Goal: Transaction & Acquisition: Purchase product/service

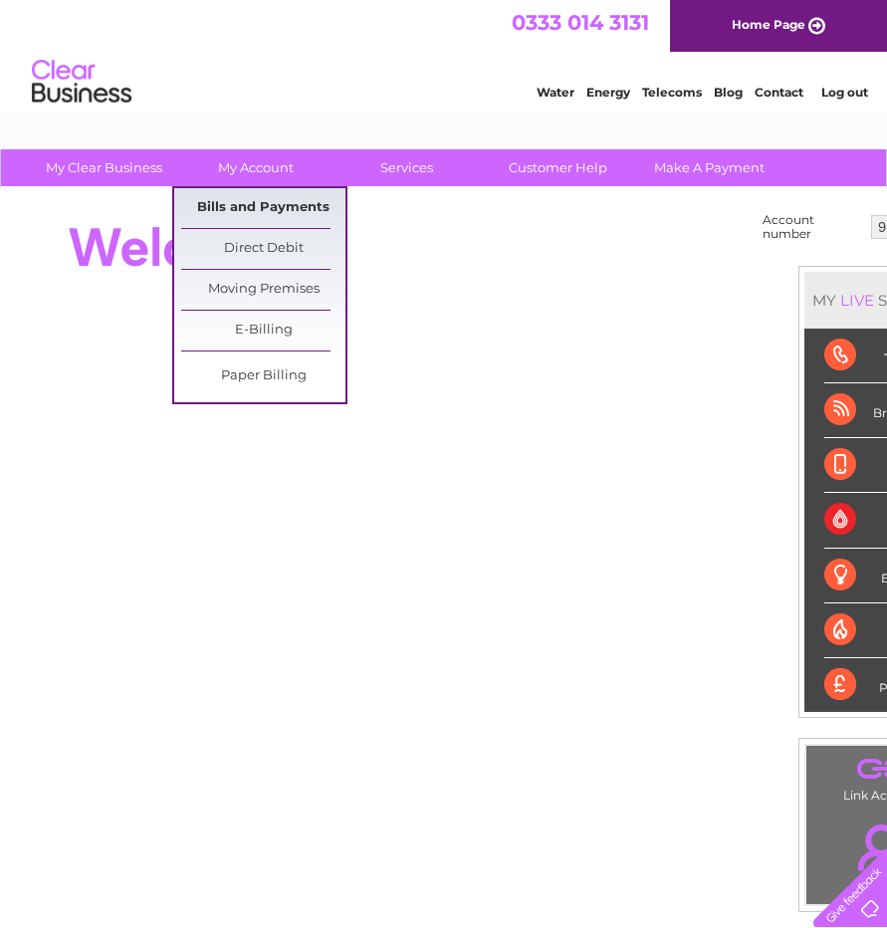
click at [255, 201] on link "Bills and Payments" at bounding box center [263, 208] width 164 height 40
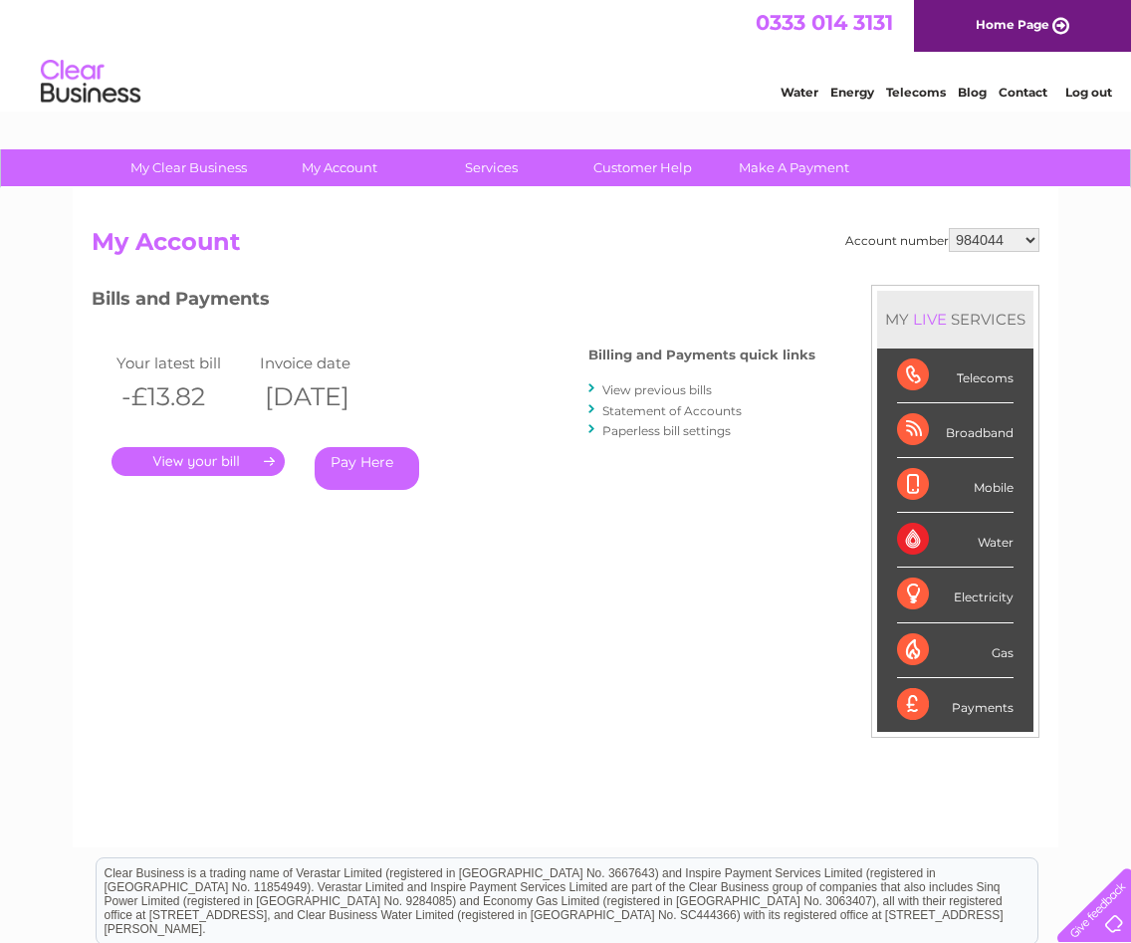
click at [251, 461] on link "." at bounding box center [197, 461] width 173 height 29
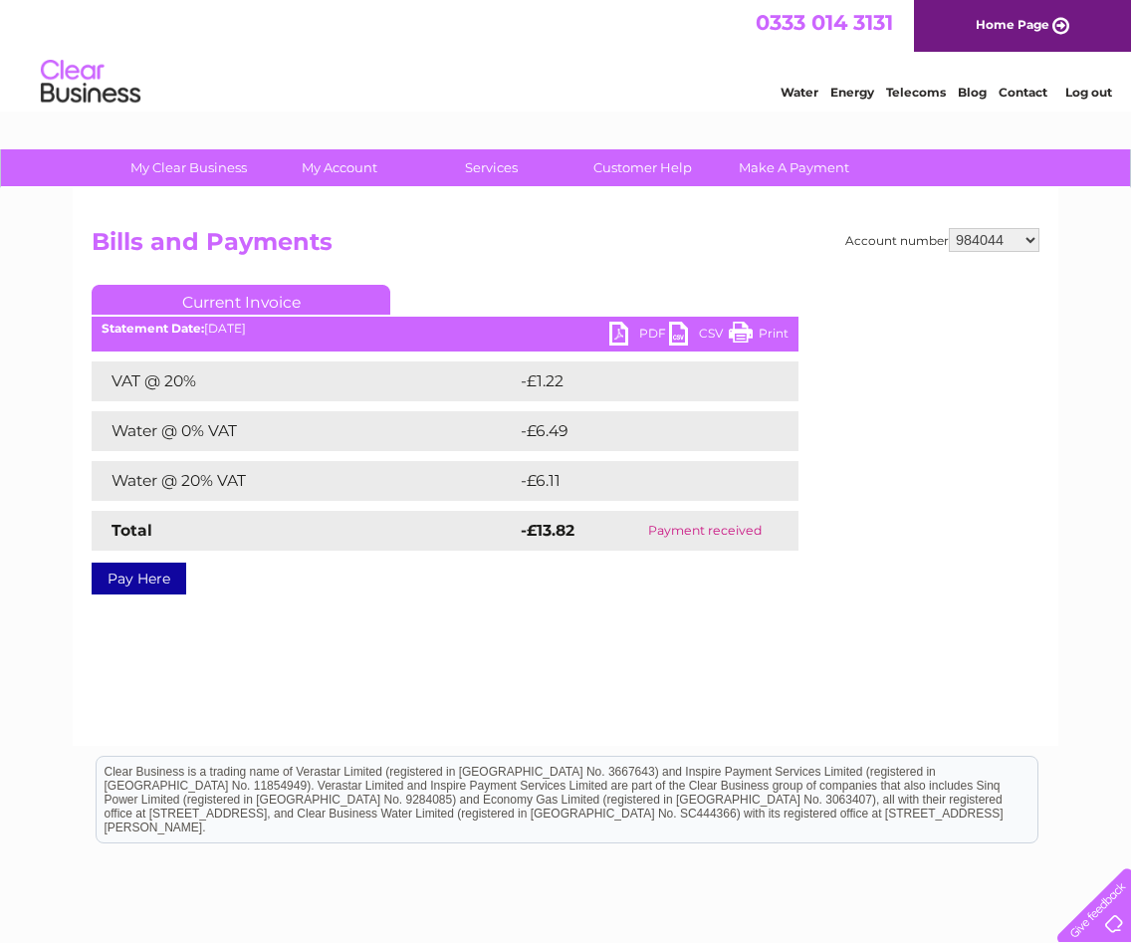
click at [640, 331] on link "PDF" at bounding box center [639, 335] width 60 height 29
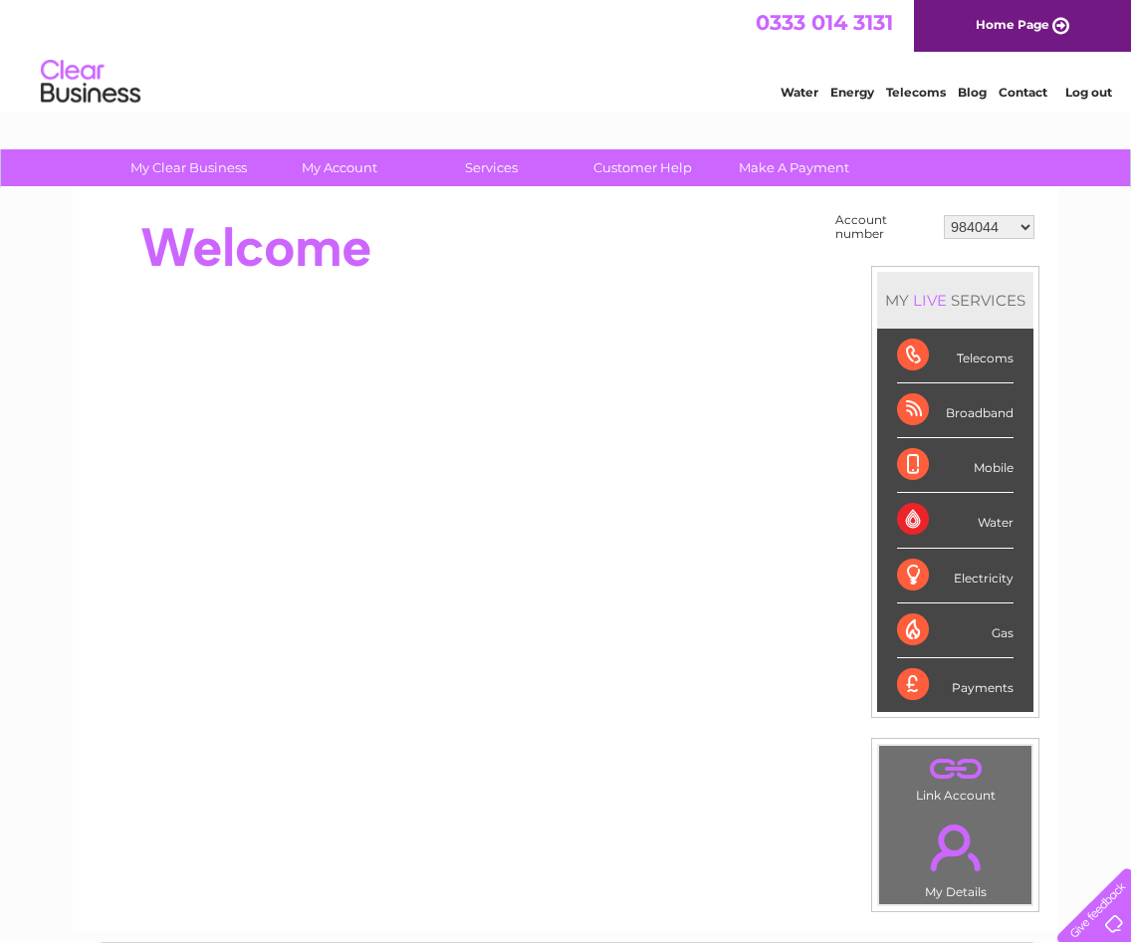
click at [976, 227] on select "984044 30286146 30311860" at bounding box center [989, 227] width 91 height 24
select select "30286146"
click at [944, 215] on select "984044 30286146 30311860" at bounding box center [989, 227] width 91 height 24
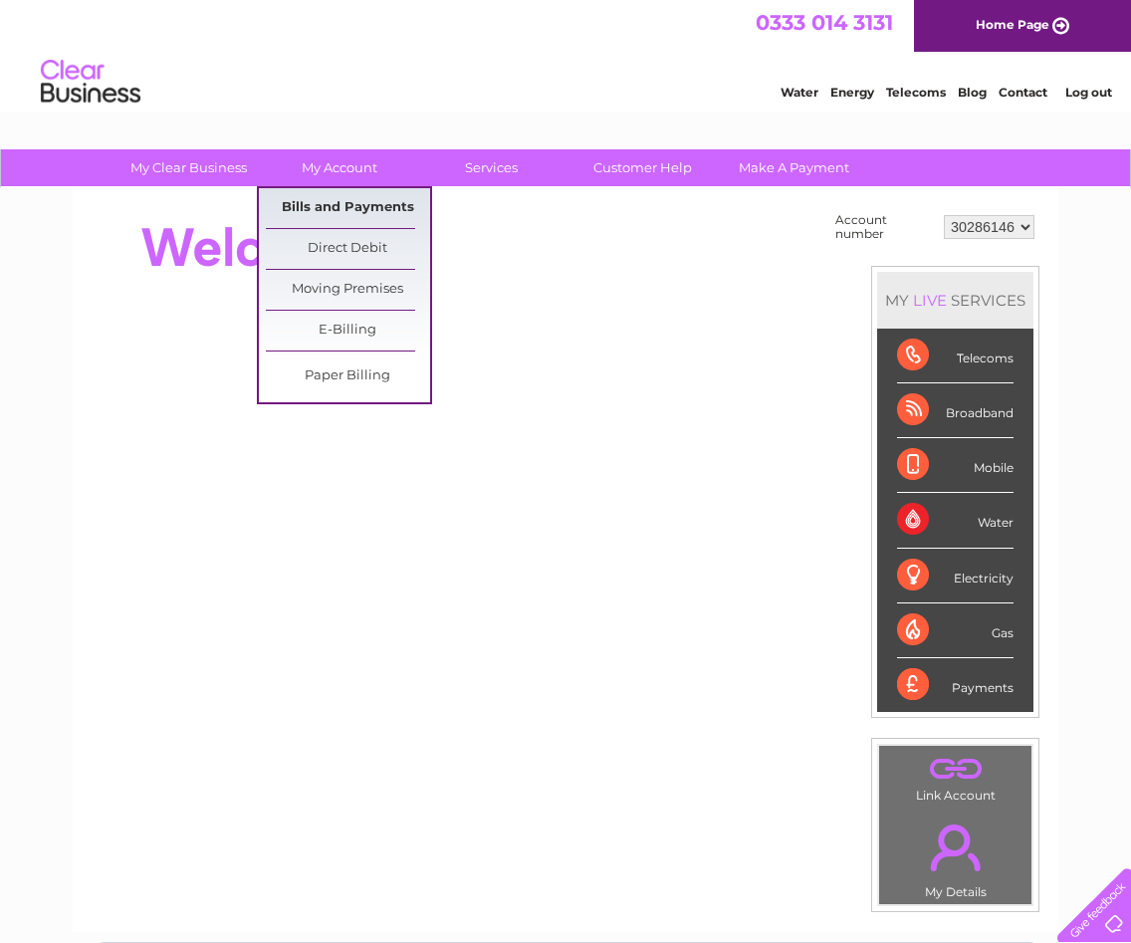
click at [327, 198] on link "Bills and Payments" at bounding box center [348, 208] width 164 height 40
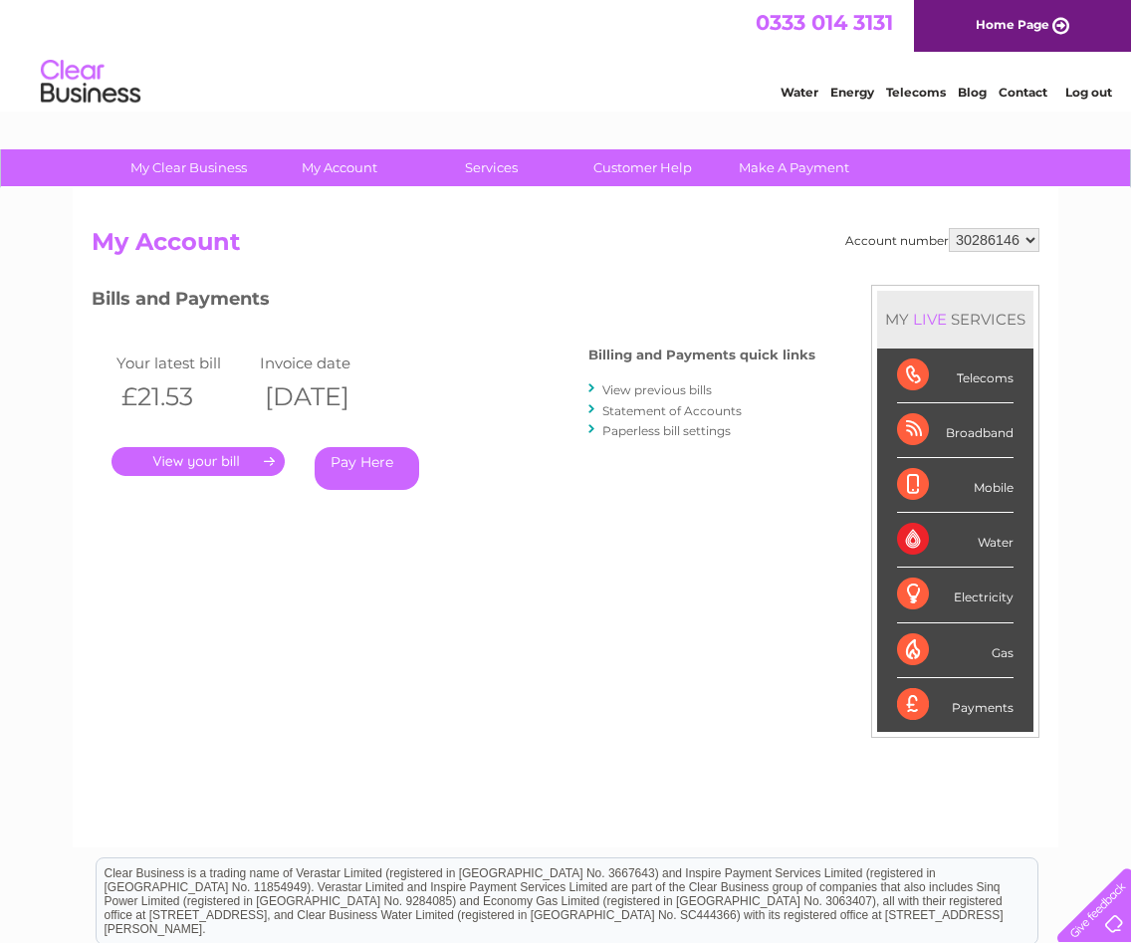
click at [1022, 238] on select "984044 30286146 30311860" at bounding box center [994, 240] width 91 height 24
select select "30311860"
click at [949, 228] on select "984044 30286146 30311860" at bounding box center [994, 240] width 91 height 24
click at [216, 448] on link "." at bounding box center [197, 461] width 173 height 29
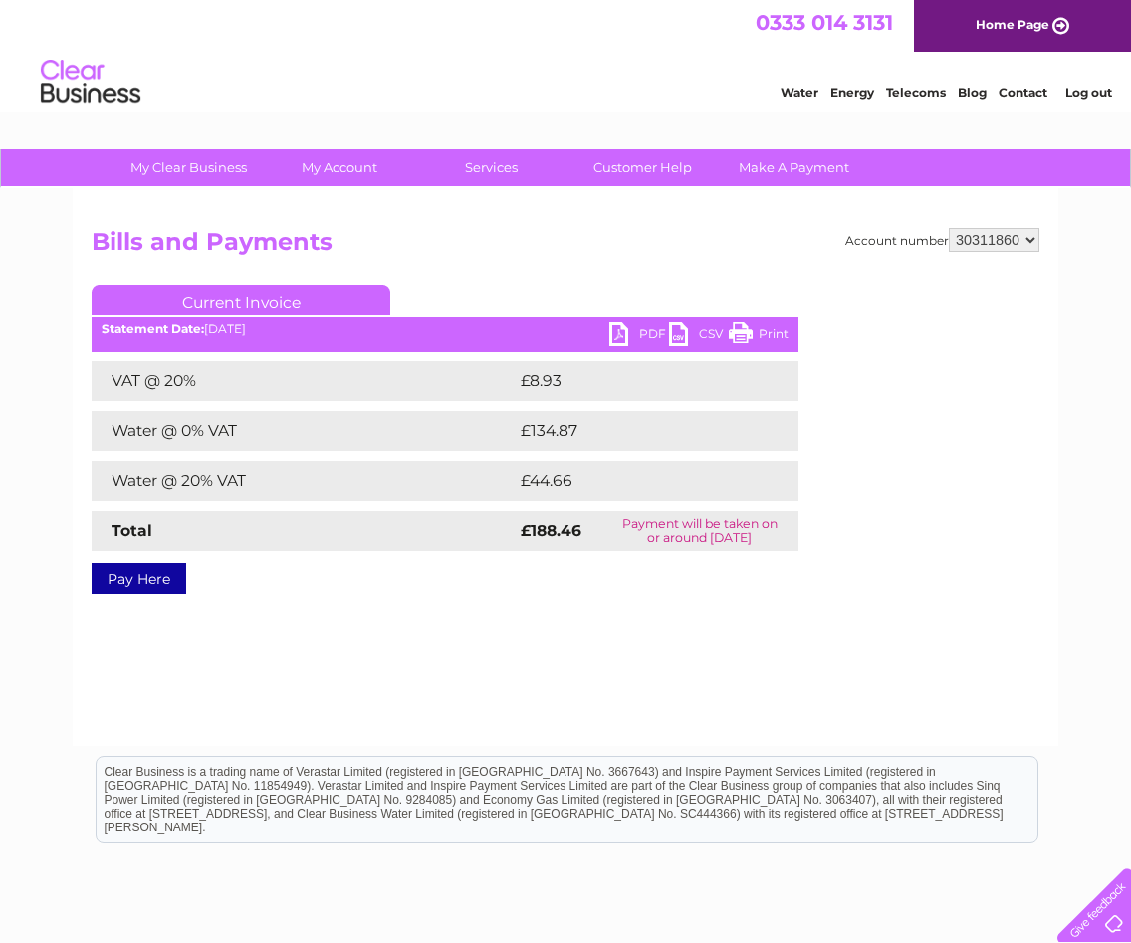
click at [140, 577] on link "Pay Here" at bounding box center [139, 578] width 95 height 32
click at [646, 339] on link "PDF" at bounding box center [639, 335] width 60 height 29
